Goal: Information Seeking & Learning: Check status

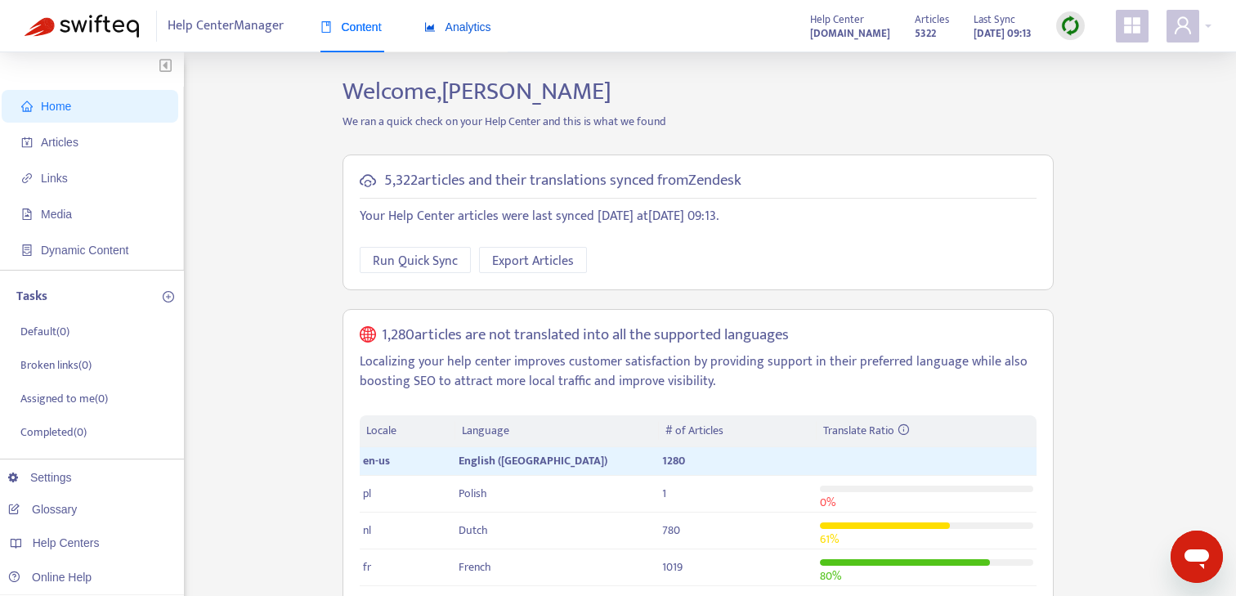
click at [465, 21] on span "Analytics" at bounding box center [457, 26] width 67 height 13
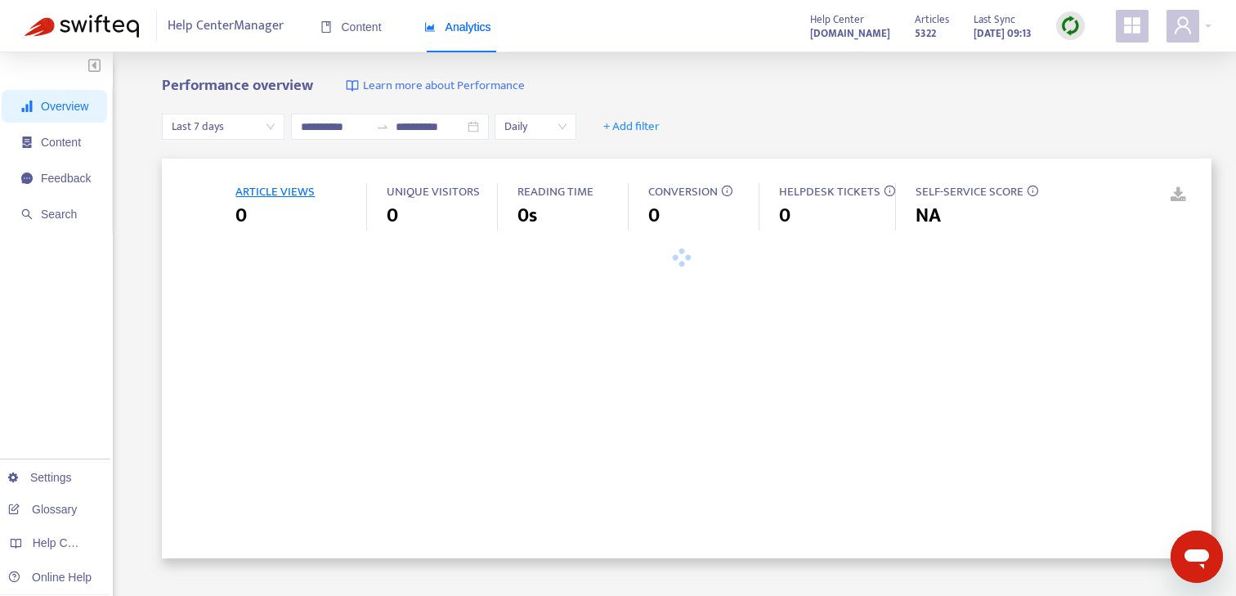
click at [733, 199] on span "CONVERSION" at bounding box center [703, 192] width 110 height 19
click at [240, 178] on div "ARTICLE VIEWS 0 UNIQUE VISITORS 0 READING TIME 0s CONVERSION 0 HELPDESK TICKETS…" at bounding box center [686, 359] width 1049 height 400
click at [248, 185] on span "ARTICLE VIEWS" at bounding box center [274, 191] width 79 height 20
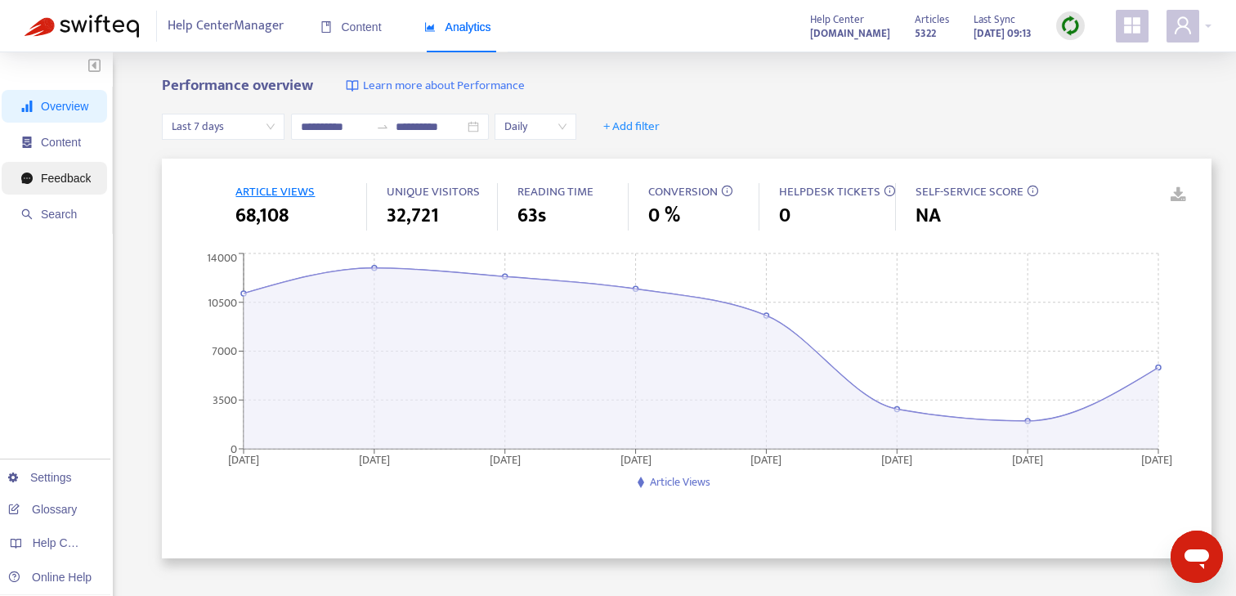
click at [69, 172] on span "Feedback" at bounding box center [66, 178] width 50 height 13
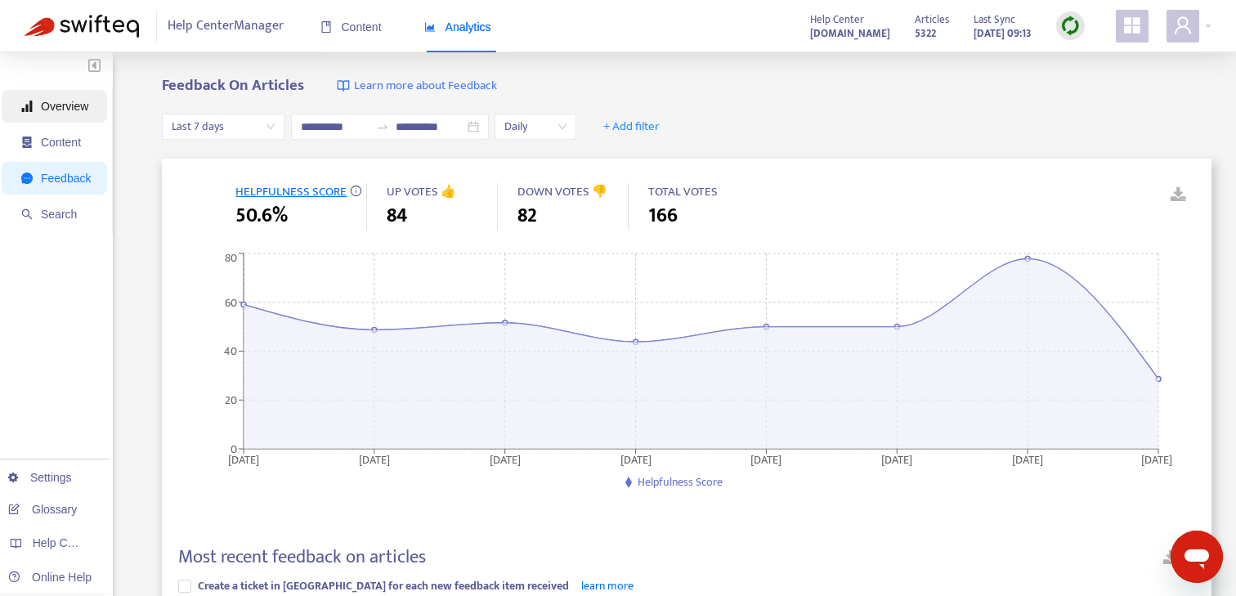
click at [72, 105] on span "Overview" at bounding box center [64, 106] width 47 height 13
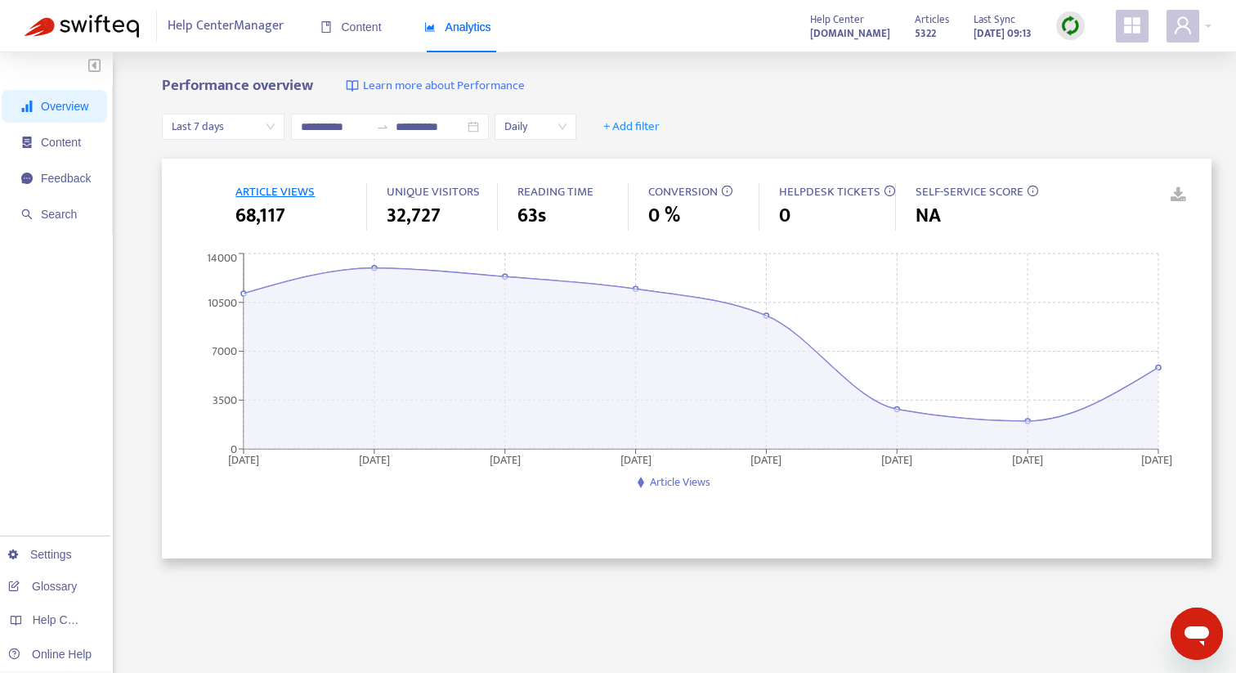
click at [452, 27] on span "Analytics" at bounding box center [457, 26] width 67 height 13
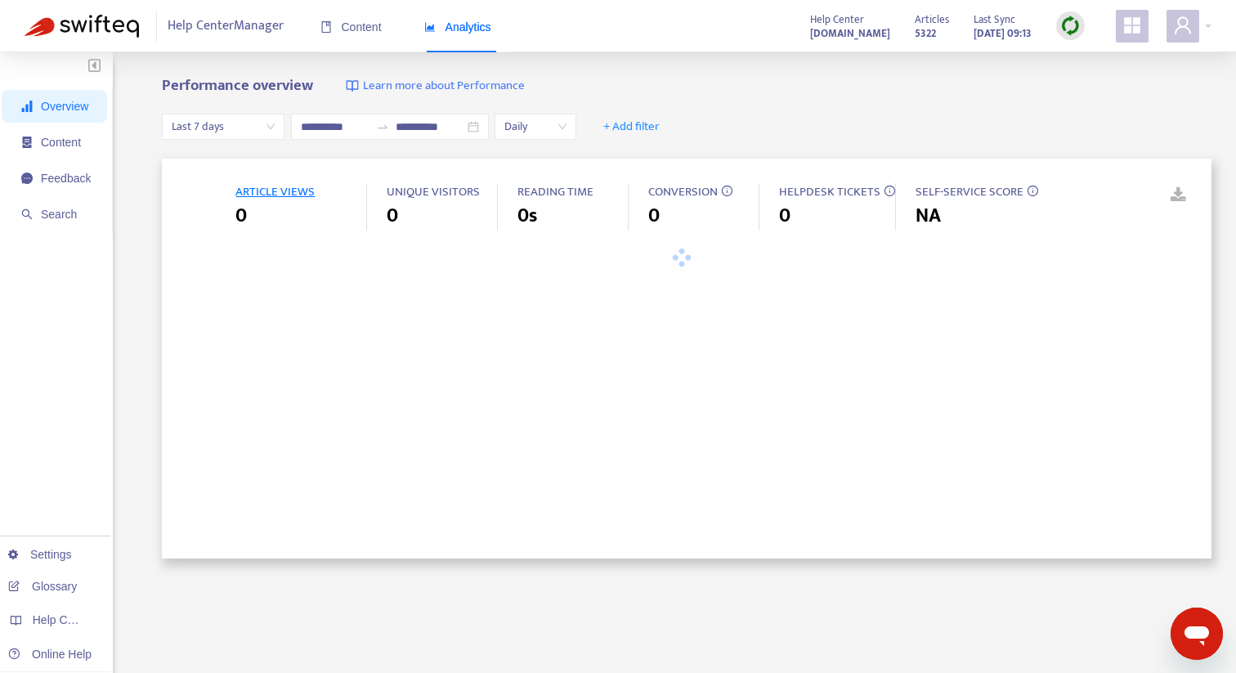
click at [452, 27] on span "Analytics" at bounding box center [457, 26] width 67 height 13
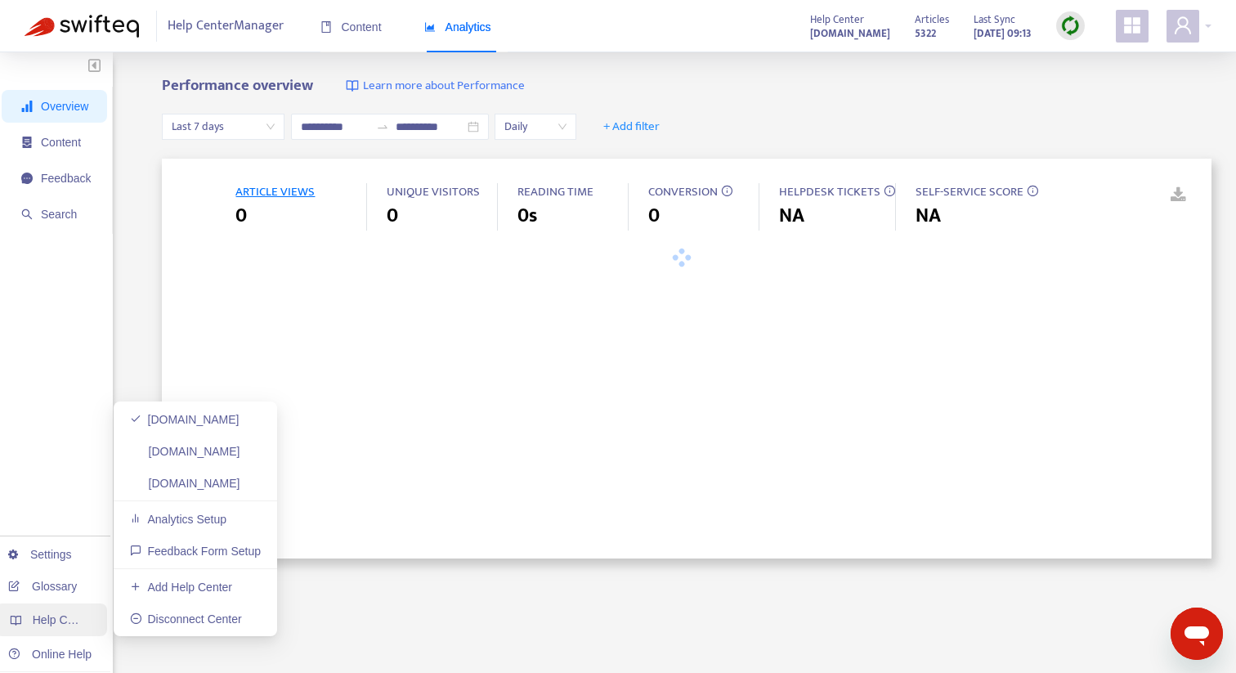
click at [61, 595] on span "Help Centers" at bounding box center [66, 619] width 67 height 13
click at [78, 595] on span "Help Centers" at bounding box center [66, 619] width 67 height 13
click at [221, 426] on link "[DOMAIN_NAME]" at bounding box center [185, 419] width 110 height 13
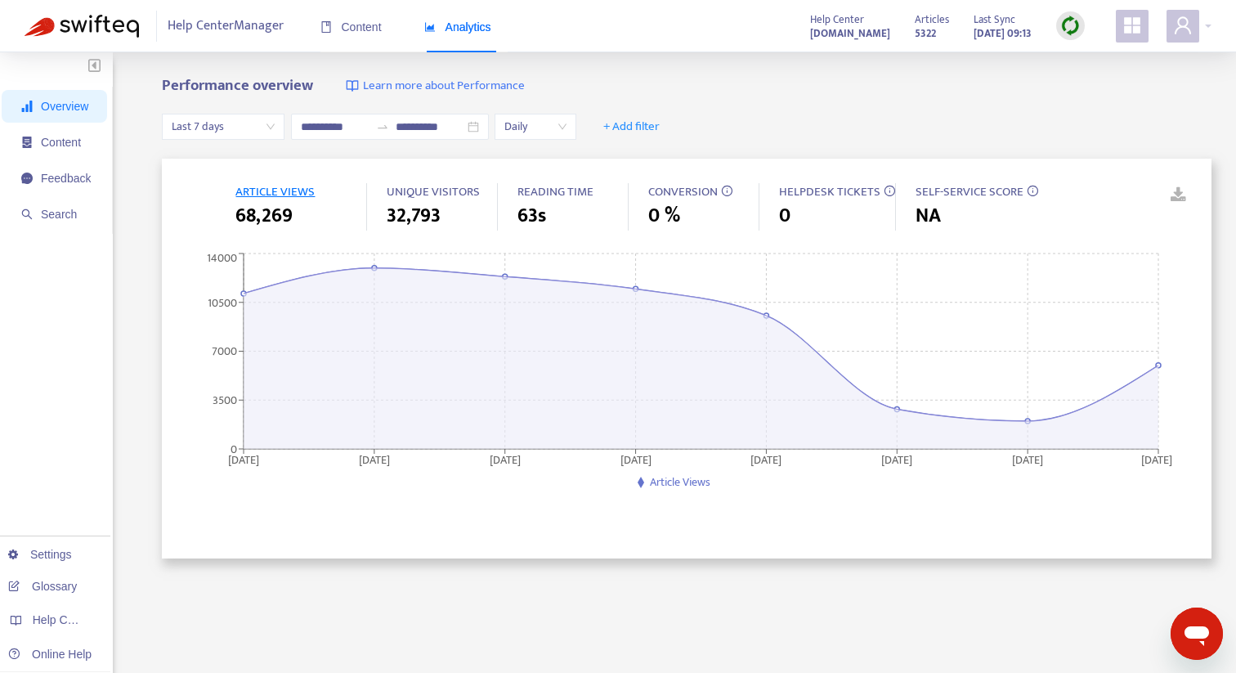
click at [1062, 29] on img at bounding box center [1070, 26] width 20 height 20
click at [489, 125] on div "**********" at bounding box center [390, 127] width 198 height 26
click at [529, 96] on div "**********" at bounding box center [686, 127] width 1049 height 63
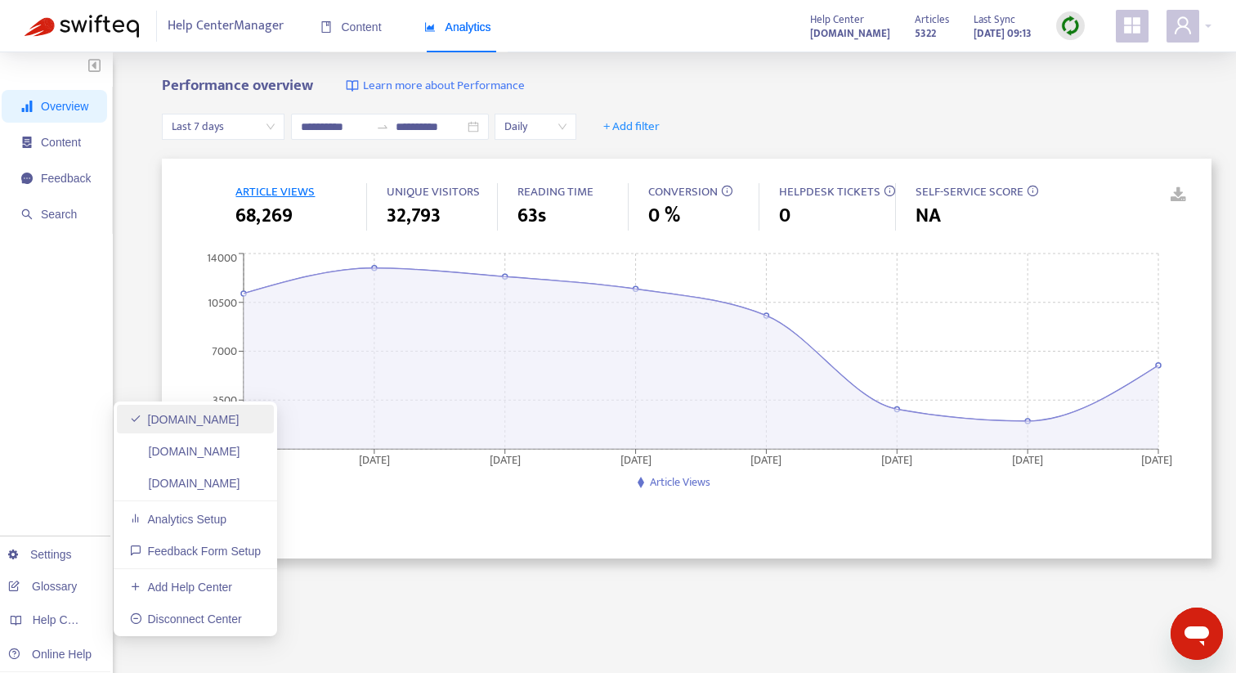
click at [226, 422] on link "[DOMAIN_NAME]" at bounding box center [185, 419] width 110 height 13
click at [78, 595] on span "Help Centers" at bounding box center [66, 619] width 67 height 13
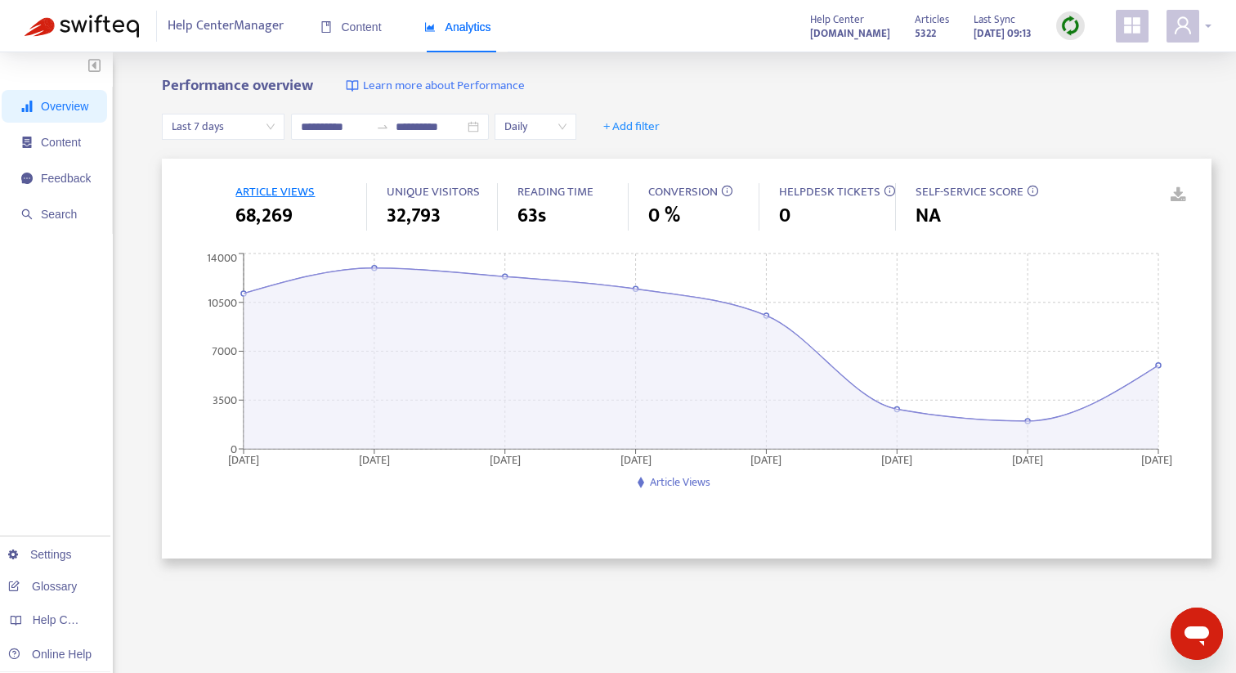
click at [1200, 29] on div at bounding box center [1188, 26] width 45 height 33
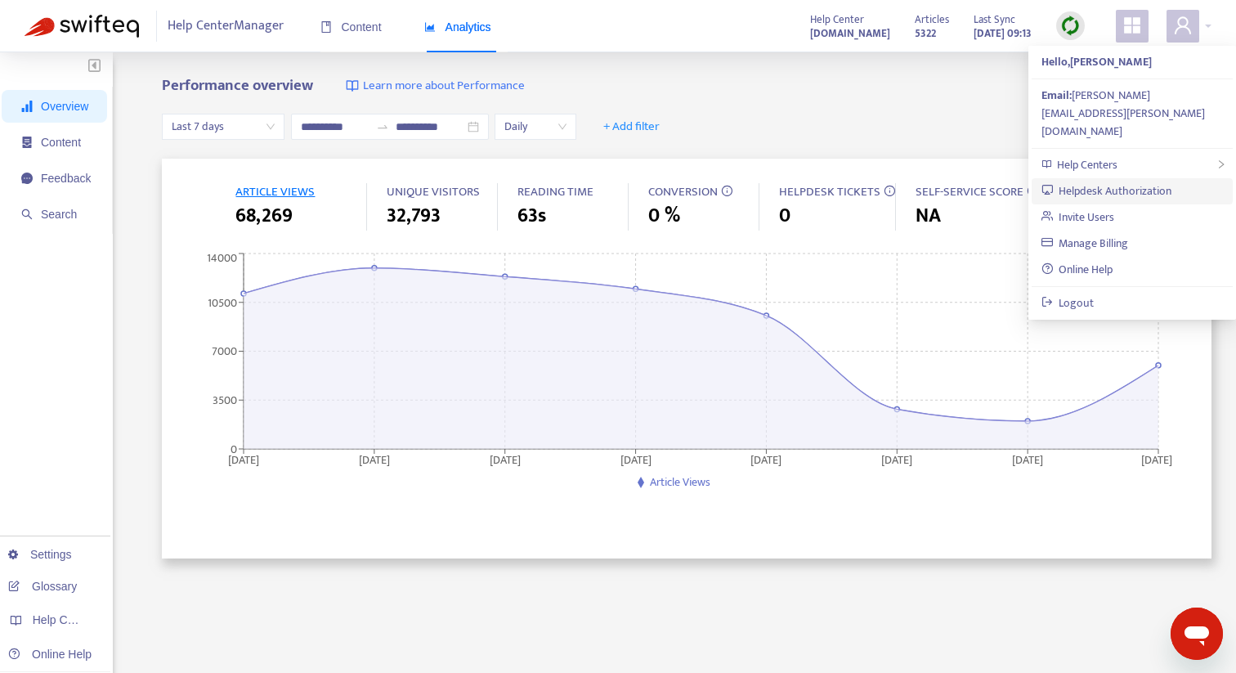
click at [1102, 181] on link "Helpdesk Authorization" at bounding box center [1106, 190] width 131 height 19
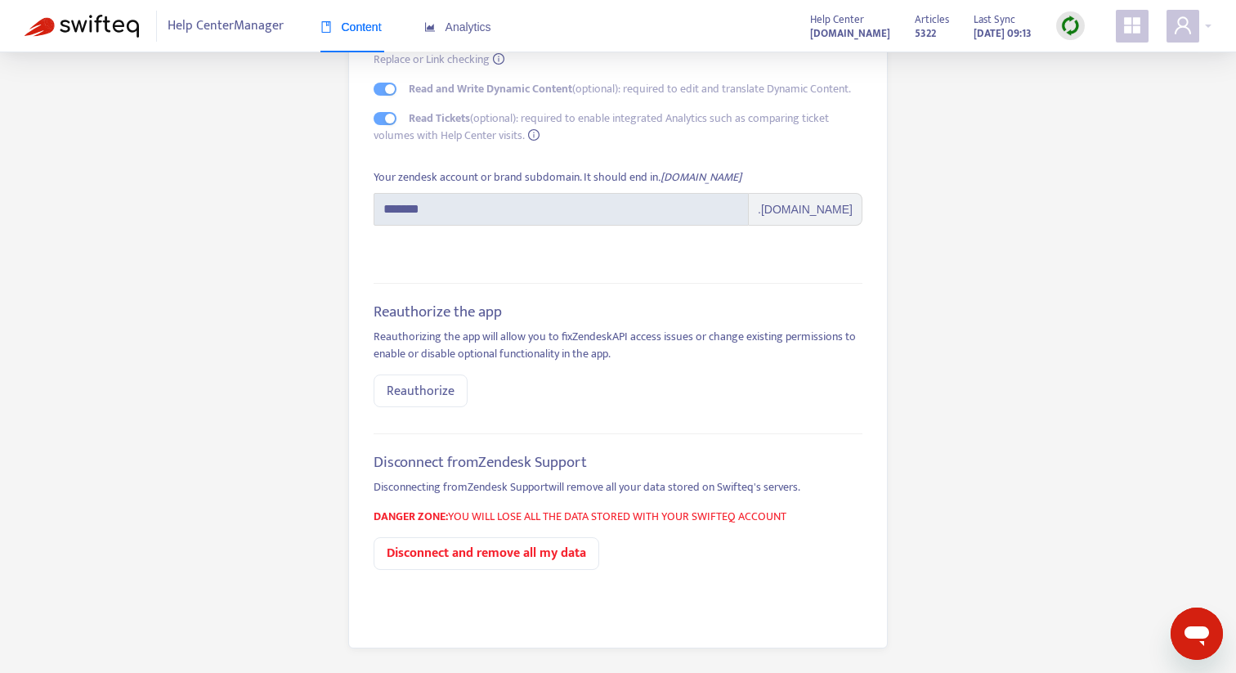
scroll to position [205, 0]
click at [544, 508] on p "DANGER ZONE: YOU WILL LOSE ALL THE DATA STORED WITH YOUR SWIFTEQ ACCOUNT" at bounding box center [617, 515] width 489 height 17
click at [453, 398] on button "Reauthorize" at bounding box center [420, 390] width 94 height 33
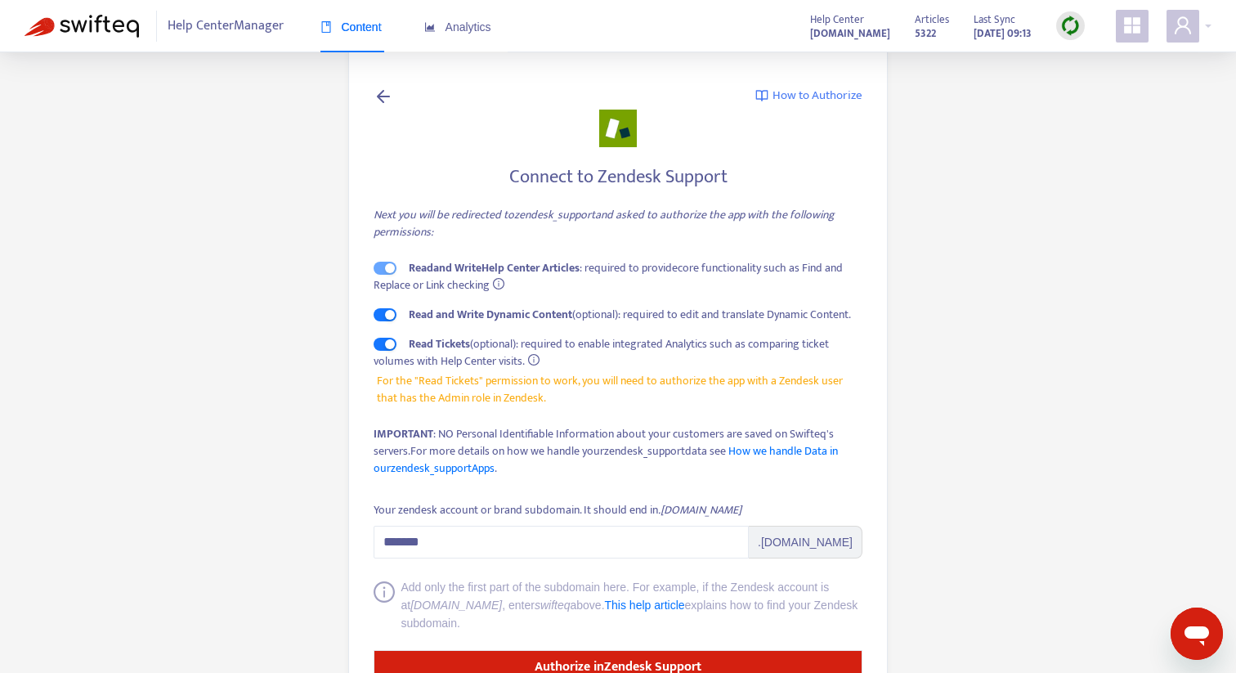
click at [416, 29] on div "Content Analytics" at bounding box center [413, 27] width 187 height 50
click at [448, 29] on span "Analytics" at bounding box center [457, 26] width 67 height 13
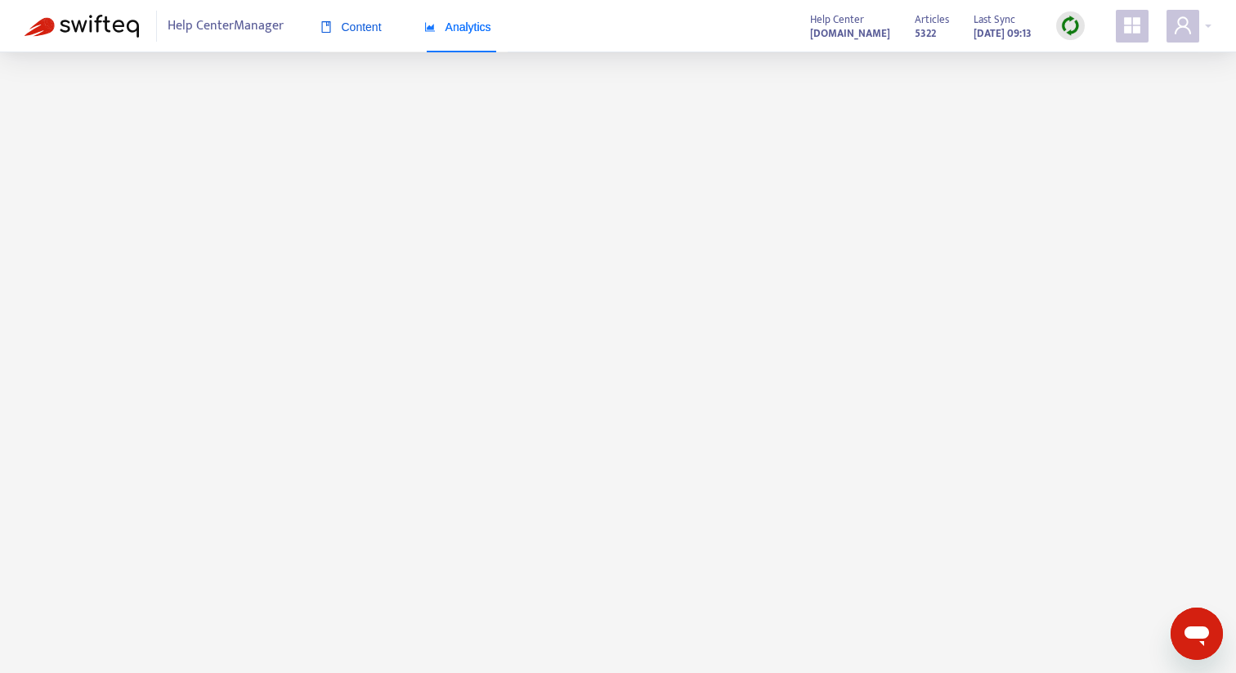
click at [334, 22] on span "Content" at bounding box center [350, 26] width 61 height 13
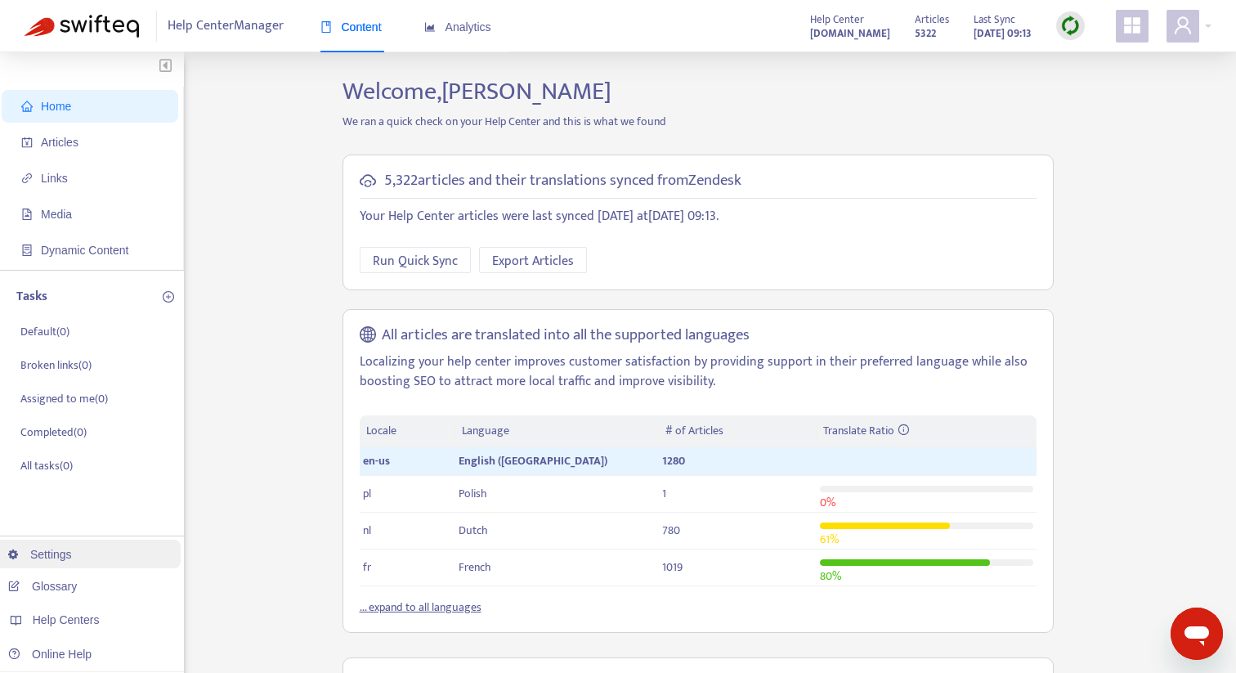
click at [72, 557] on link "Settings" at bounding box center [40, 554] width 64 height 13
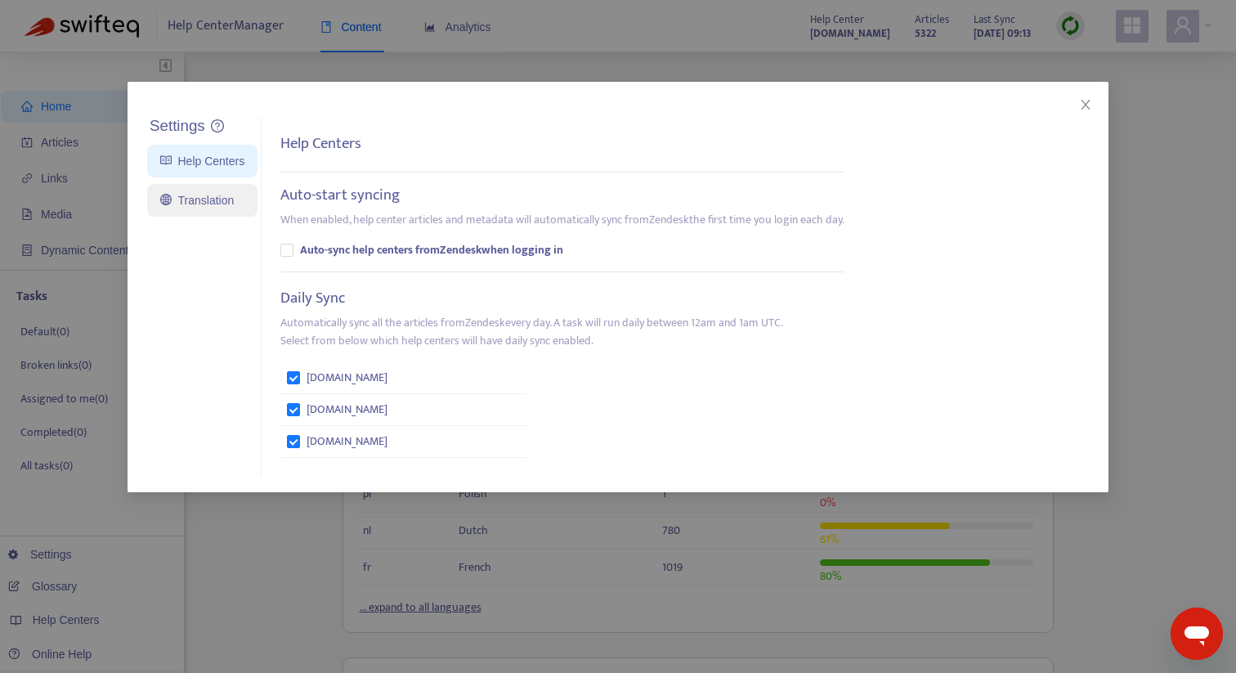
click at [223, 197] on link "Translation" at bounding box center [197, 200] width 74 height 13
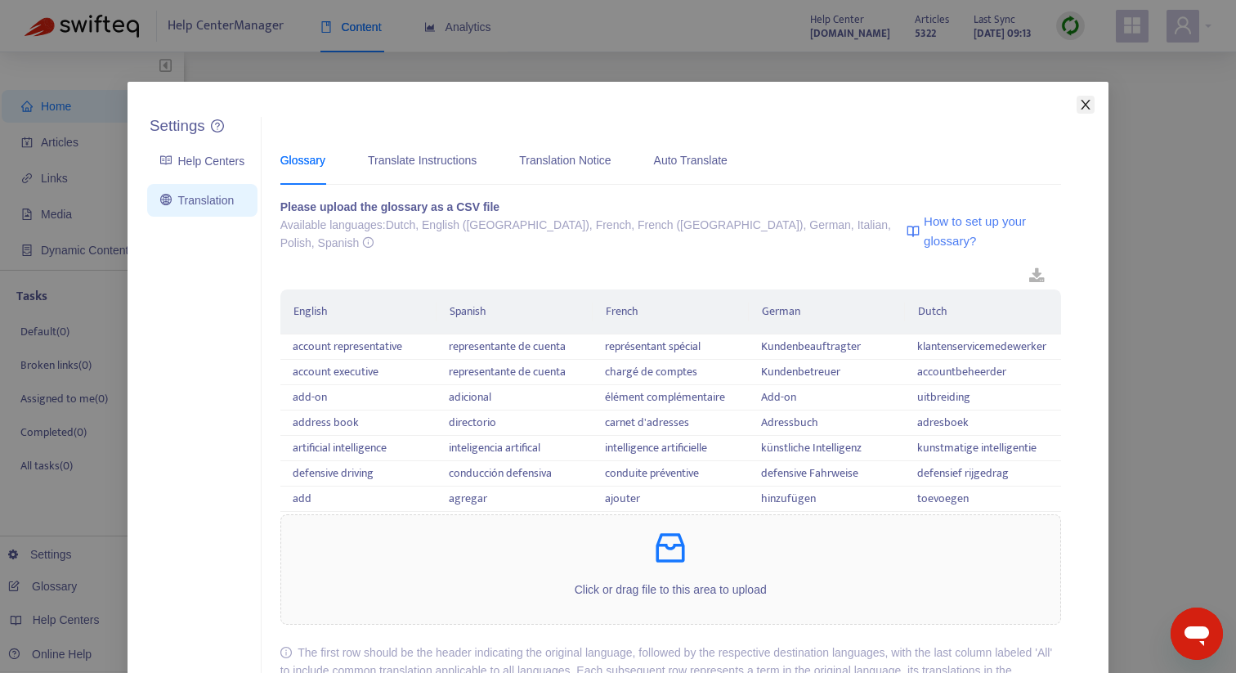
click at [1086, 103] on icon "close" at bounding box center [1084, 105] width 9 height 10
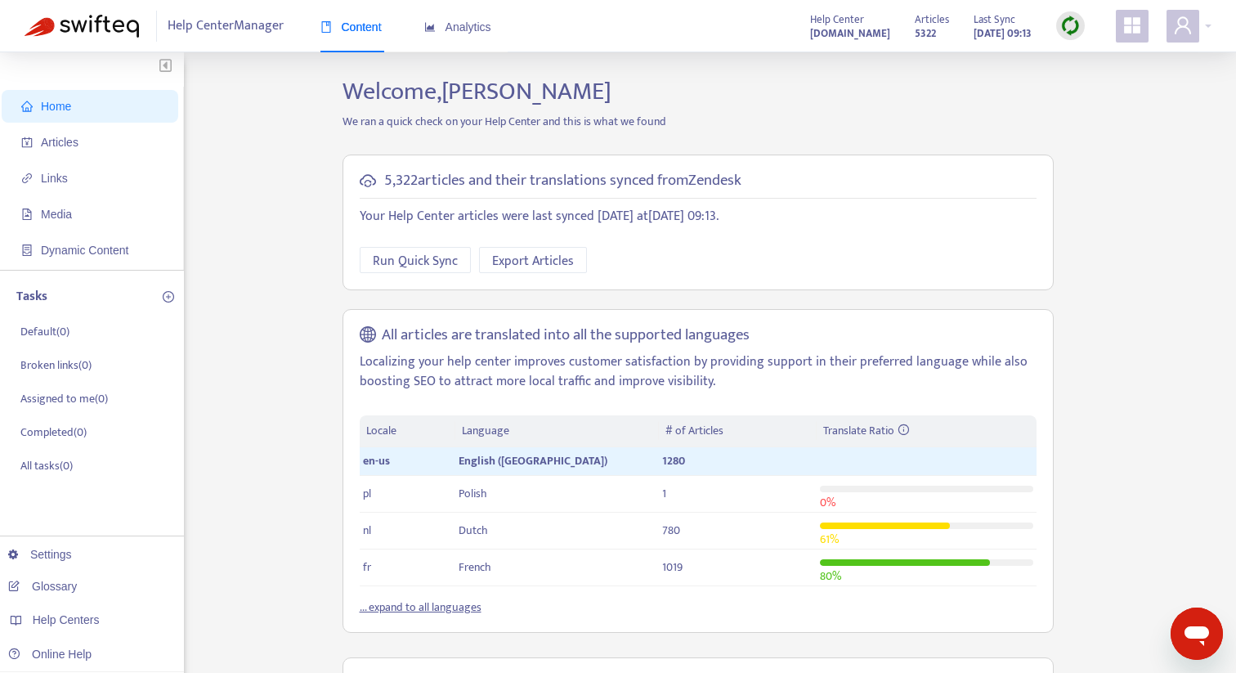
click at [1075, 16] on img at bounding box center [1070, 26] width 20 height 20
click at [1079, 78] on link "Full Sync" at bounding box center [1098, 85] width 59 height 19
click at [1064, 27] on img at bounding box center [1070, 26] width 20 height 20
click at [1096, 92] on link "Full Sync" at bounding box center [1098, 85] width 59 height 19
click at [472, 32] on span "Analytics" at bounding box center [457, 26] width 67 height 13
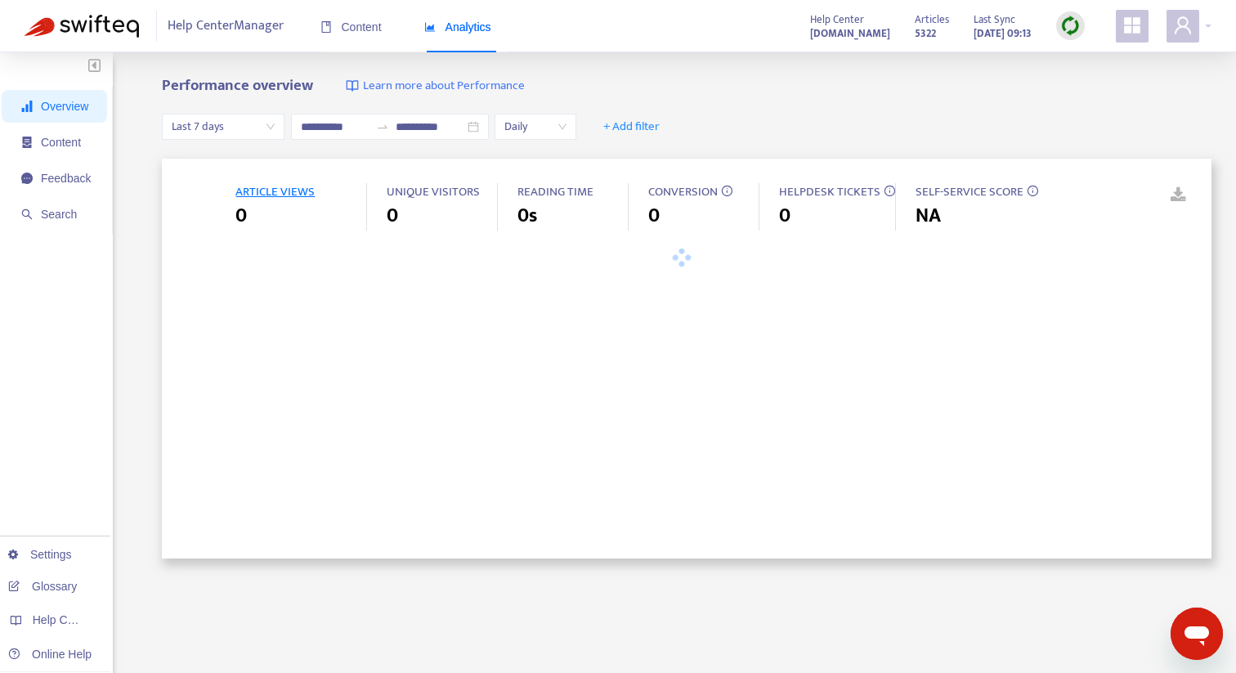
click at [1068, 24] on img at bounding box center [1070, 26] width 20 height 20
click at [975, 109] on div "**********" at bounding box center [686, 127] width 1049 height 63
click at [78, 145] on span "Content" at bounding box center [61, 142] width 40 height 13
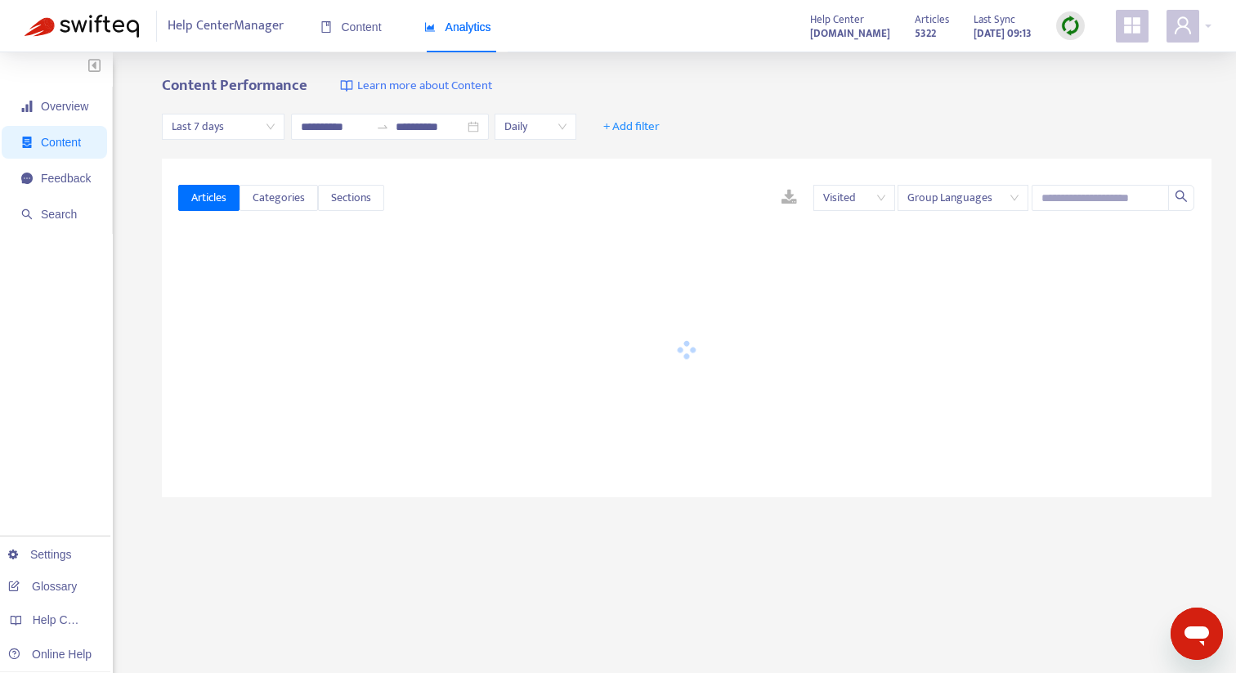
click at [212, 11] on span "Help Center Manager" at bounding box center [226, 26] width 116 height 31
click at [204, 25] on span "Help Center Manager" at bounding box center [226, 26] width 116 height 31
click at [91, 25] on img at bounding box center [82, 26] width 114 height 23
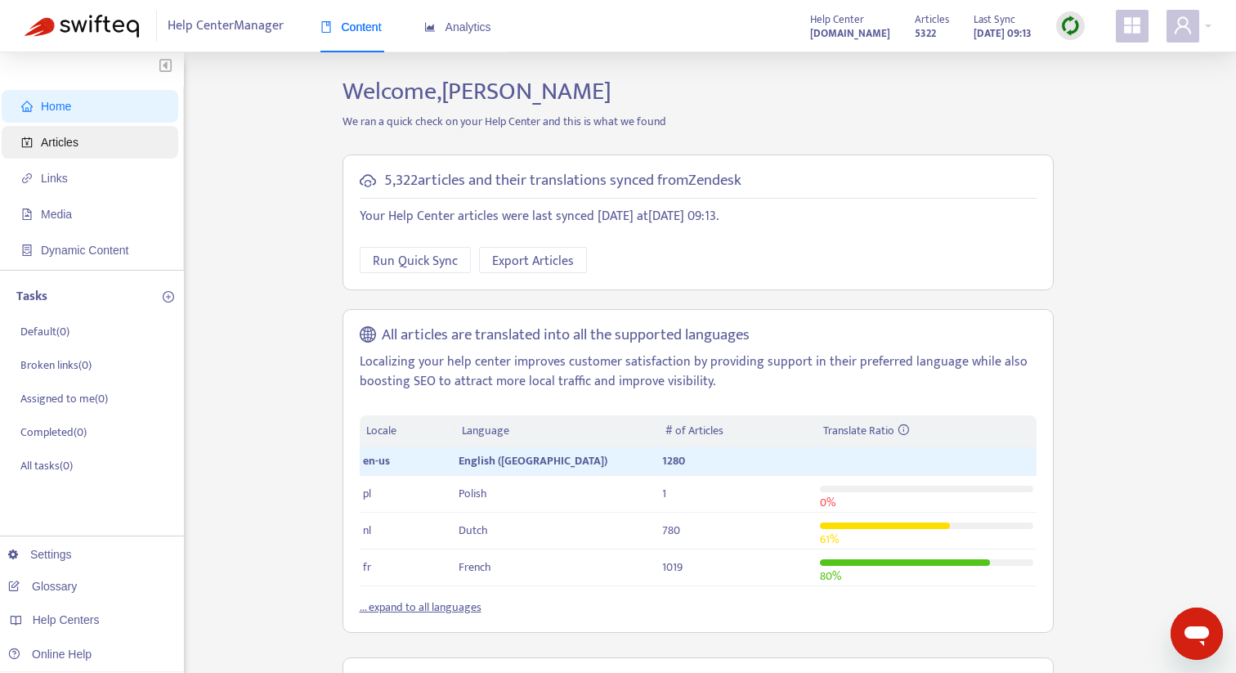
click at [111, 132] on span "Articles" at bounding box center [93, 142] width 144 height 33
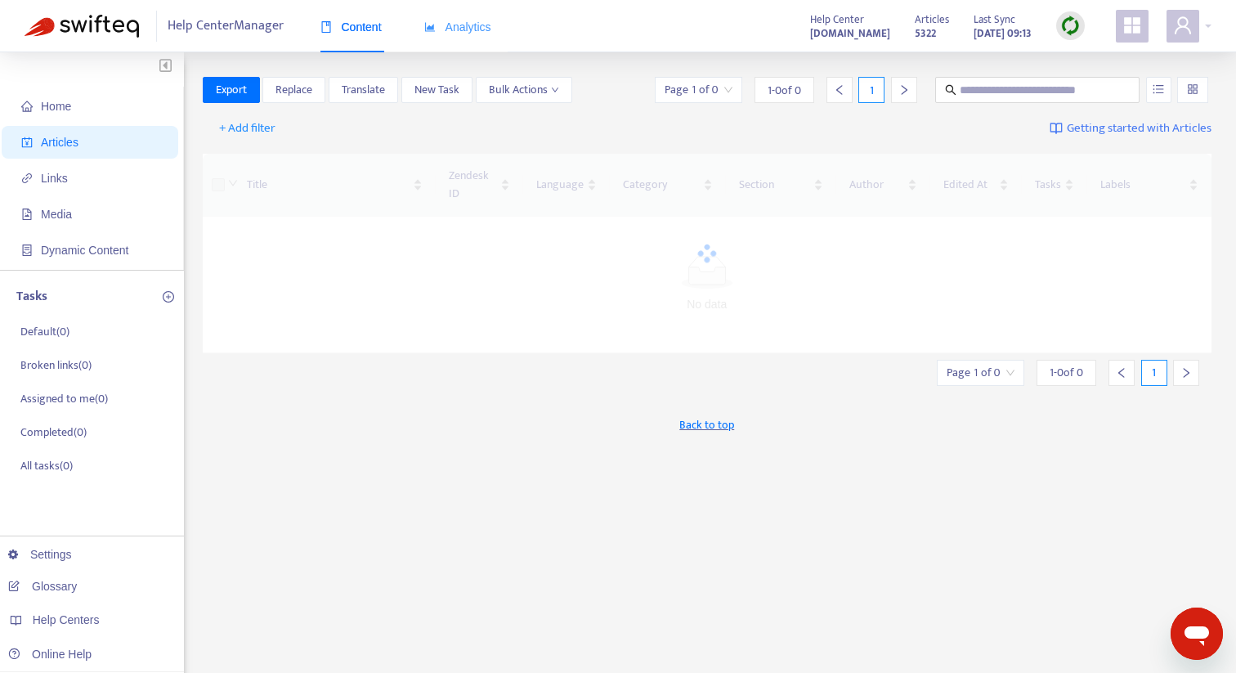
click at [472, 41] on div "Analytics" at bounding box center [457, 27] width 67 height 50
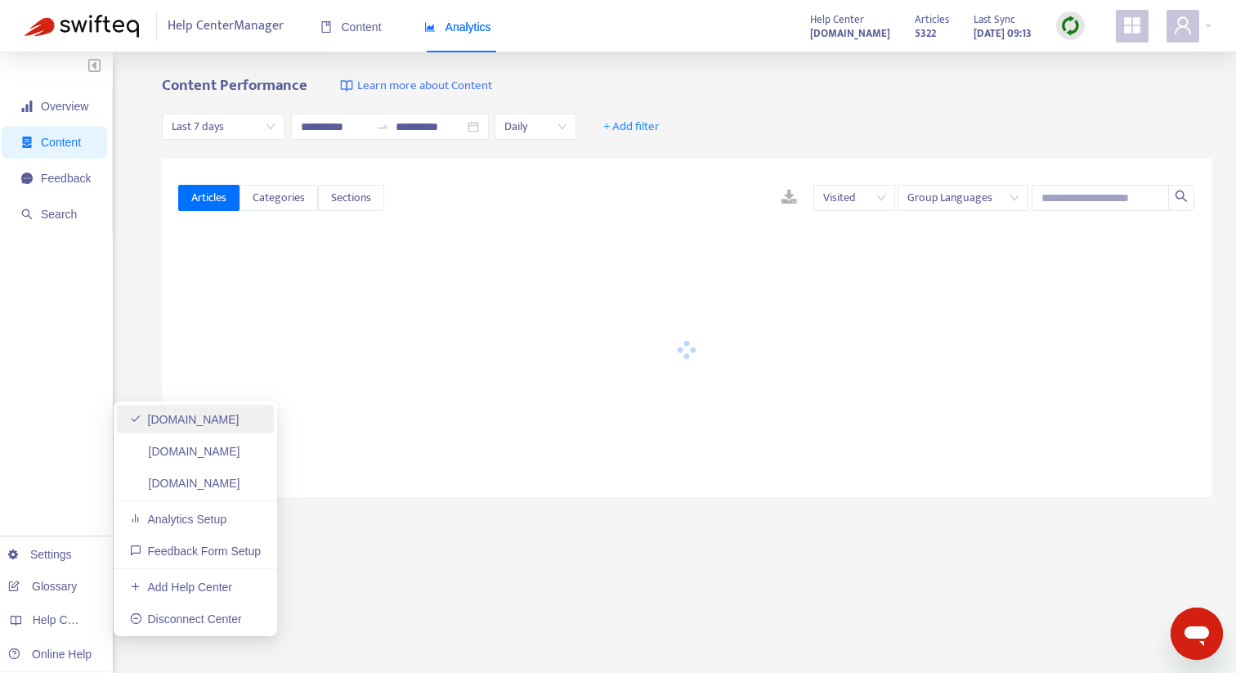
click at [207, 418] on link "[DOMAIN_NAME]" at bounding box center [185, 419] width 110 height 13
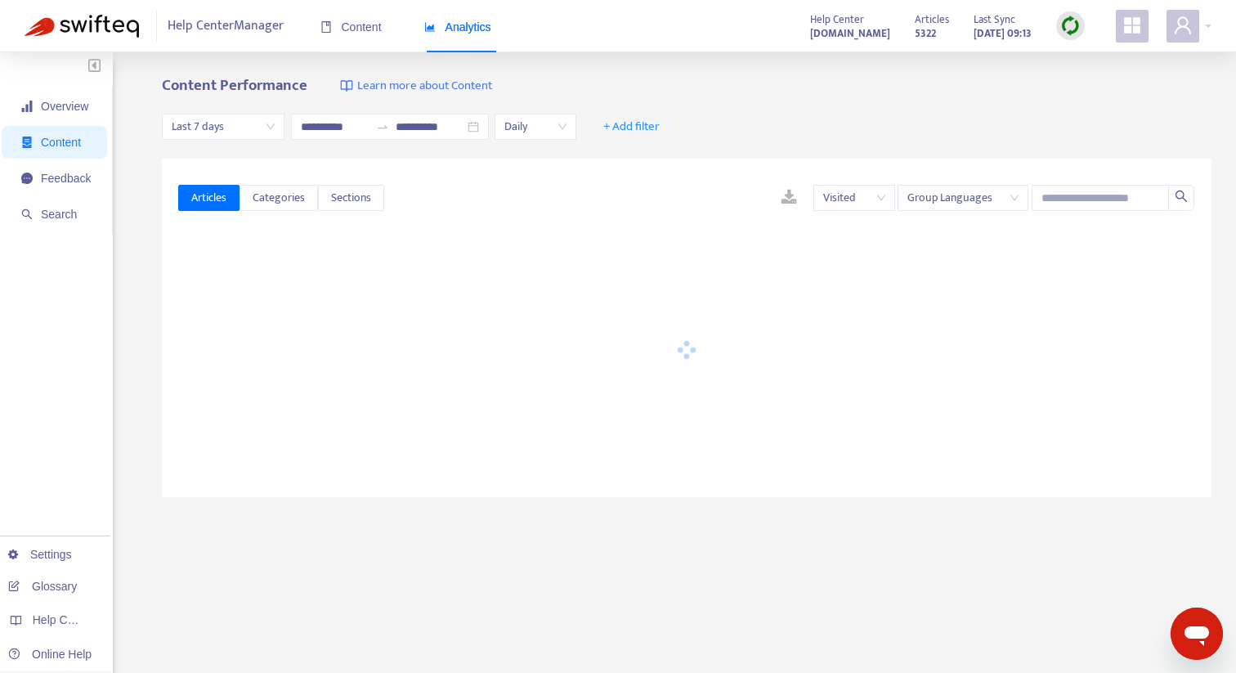
click at [1075, 24] on img at bounding box center [1070, 26] width 20 height 20
click at [1090, 85] on link "Full Sync" at bounding box center [1098, 85] width 59 height 19
click at [247, 15] on span "Help Center Manager" at bounding box center [226, 26] width 116 height 31
click at [100, 17] on img at bounding box center [82, 26] width 114 height 23
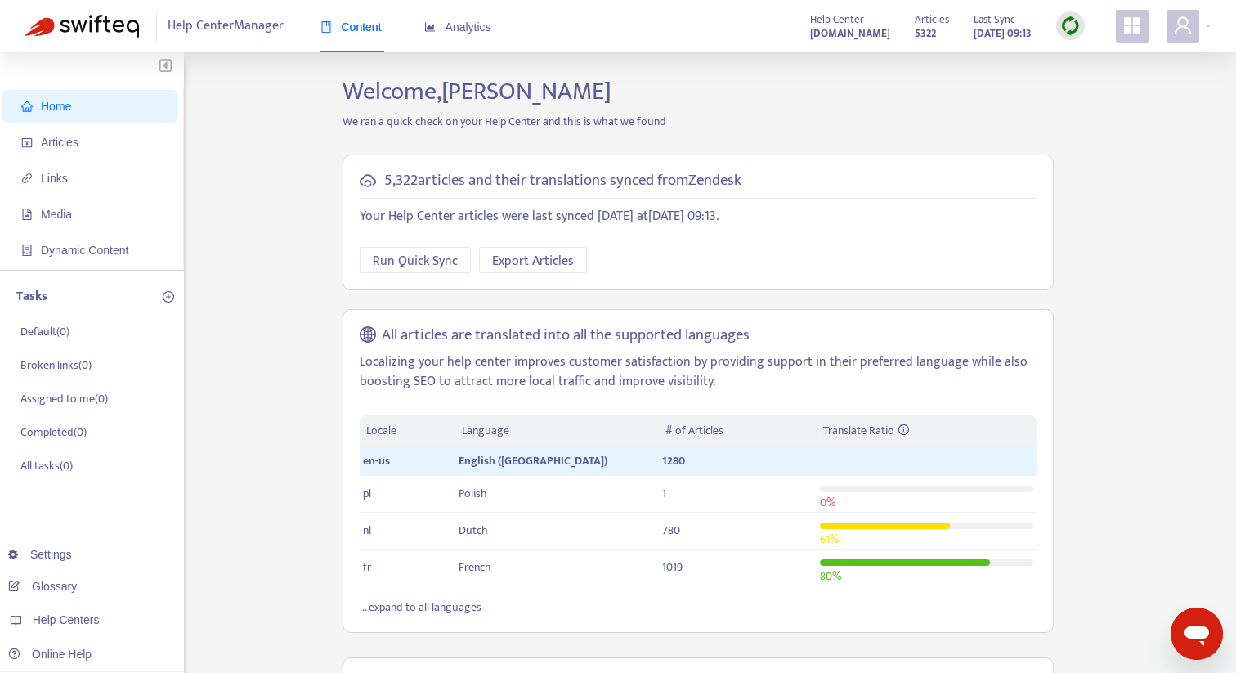
click at [100, 17] on img at bounding box center [82, 26] width 114 height 23
click at [485, 37] on div "Analytics" at bounding box center [457, 27] width 67 height 50
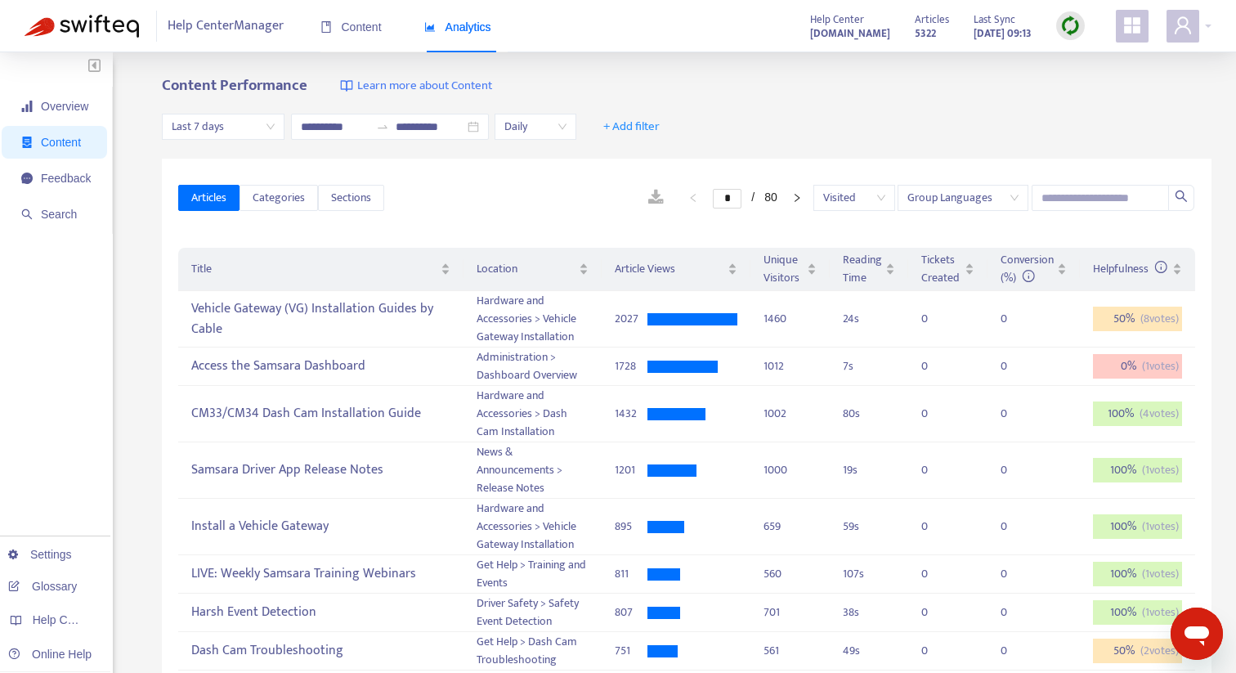
click at [474, 29] on span "Analytics" at bounding box center [457, 26] width 67 height 13
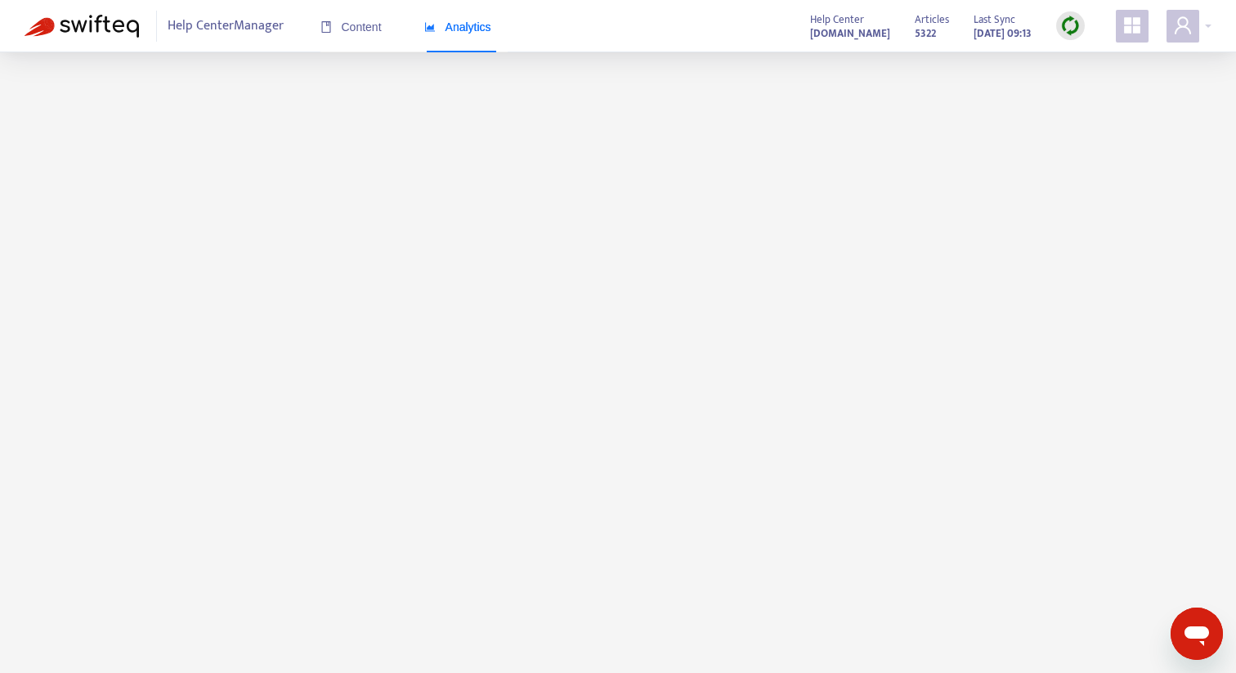
click at [1070, 30] on img at bounding box center [1070, 26] width 20 height 20
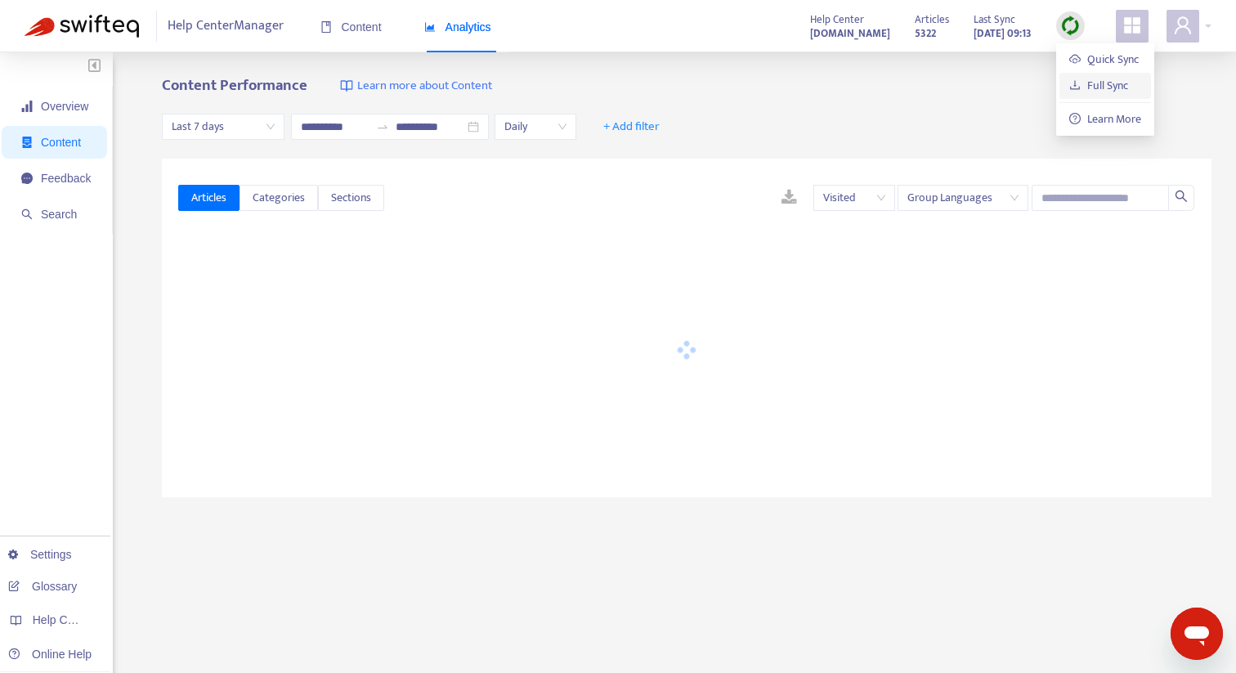
click at [1086, 91] on link "Full Sync" at bounding box center [1098, 85] width 59 height 19
click at [90, 96] on span "Overview" at bounding box center [55, 106] width 69 height 33
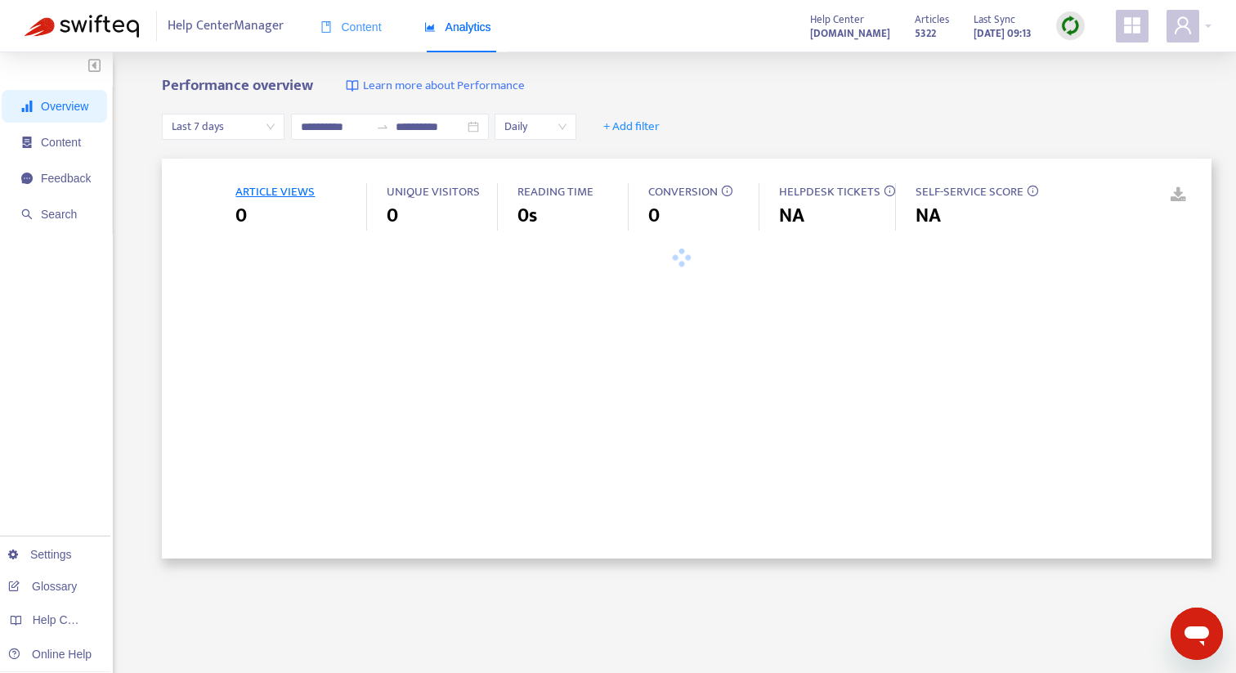
click at [343, 36] on div "Content" at bounding box center [350, 27] width 61 height 50
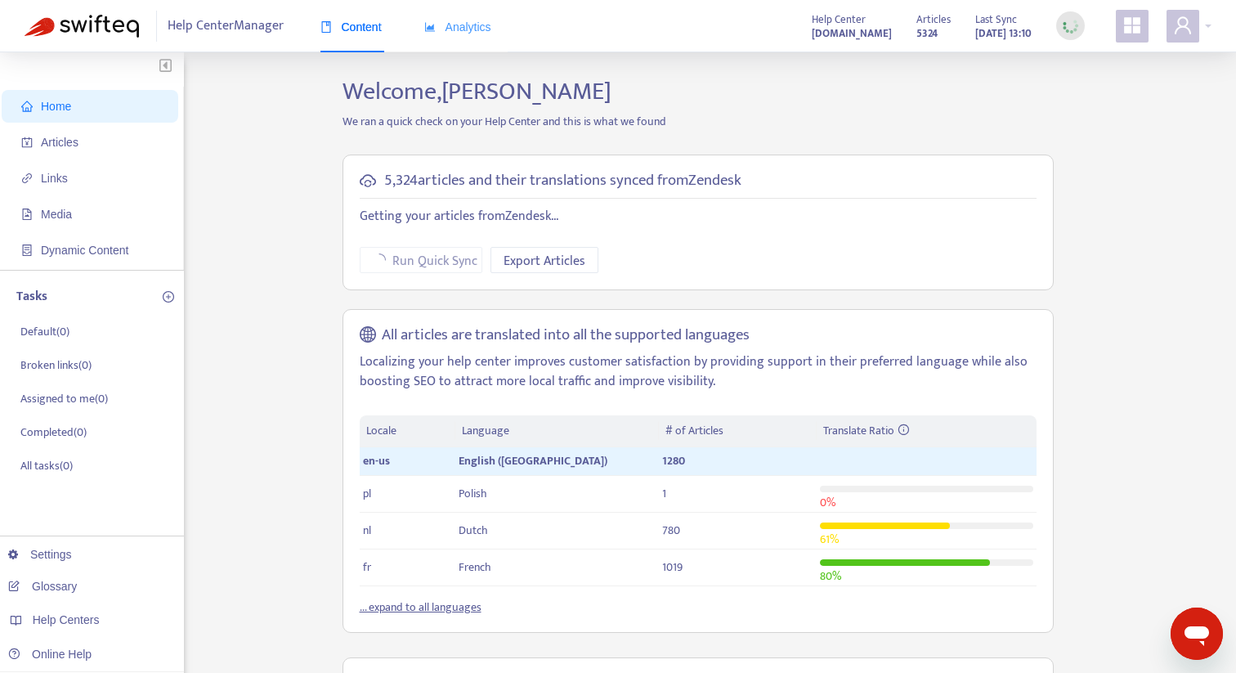
click at [455, 40] on div "Analytics" at bounding box center [457, 27] width 67 height 50
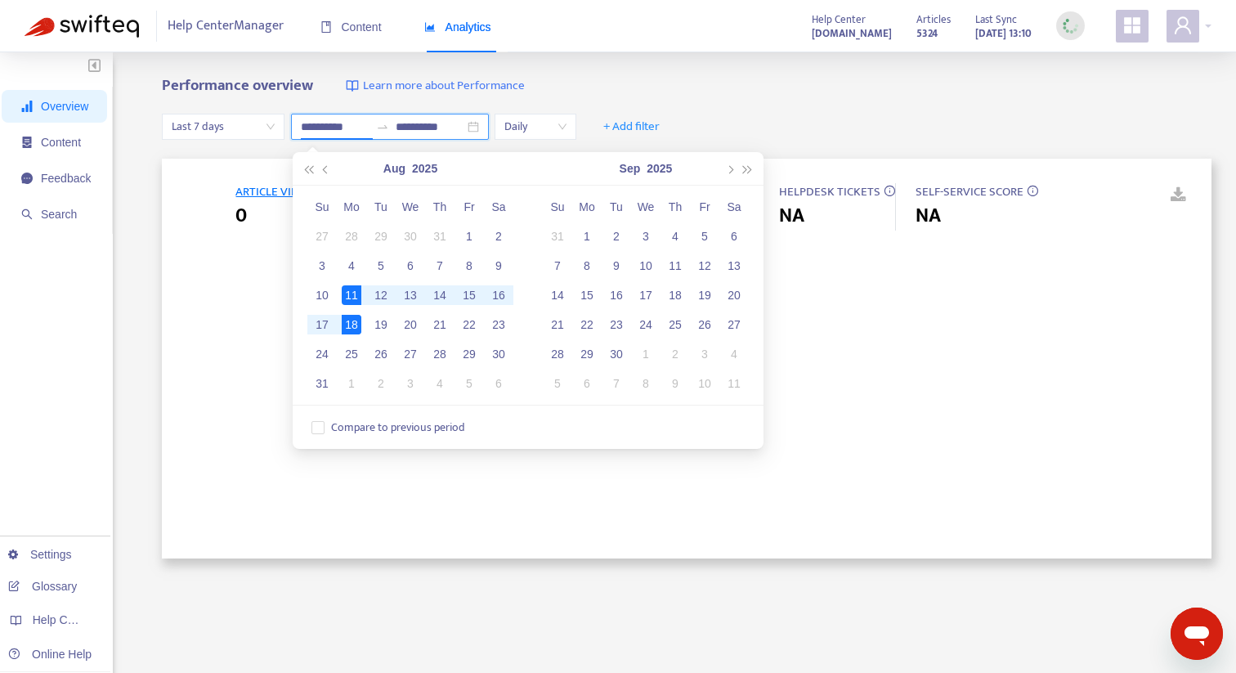
click at [364, 129] on input "**********" at bounding box center [335, 127] width 69 height 18
type input "**********"
click at [378, 273] on div "5" at bounding box center [381, 266] width 20 height 20
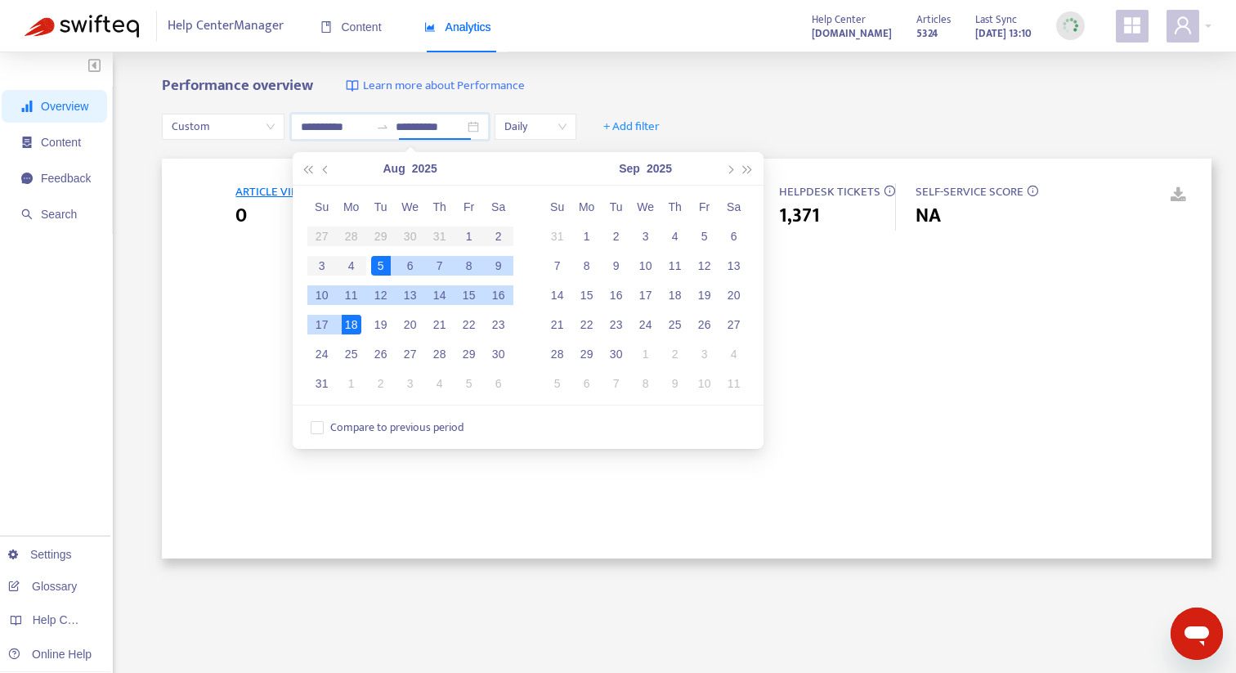
click at [378, 273] on div "5" at bounding box center [381, 266] width 20 height 20
type input "**********"
